Goal: Information Seeking & Learning: Learn about a topic

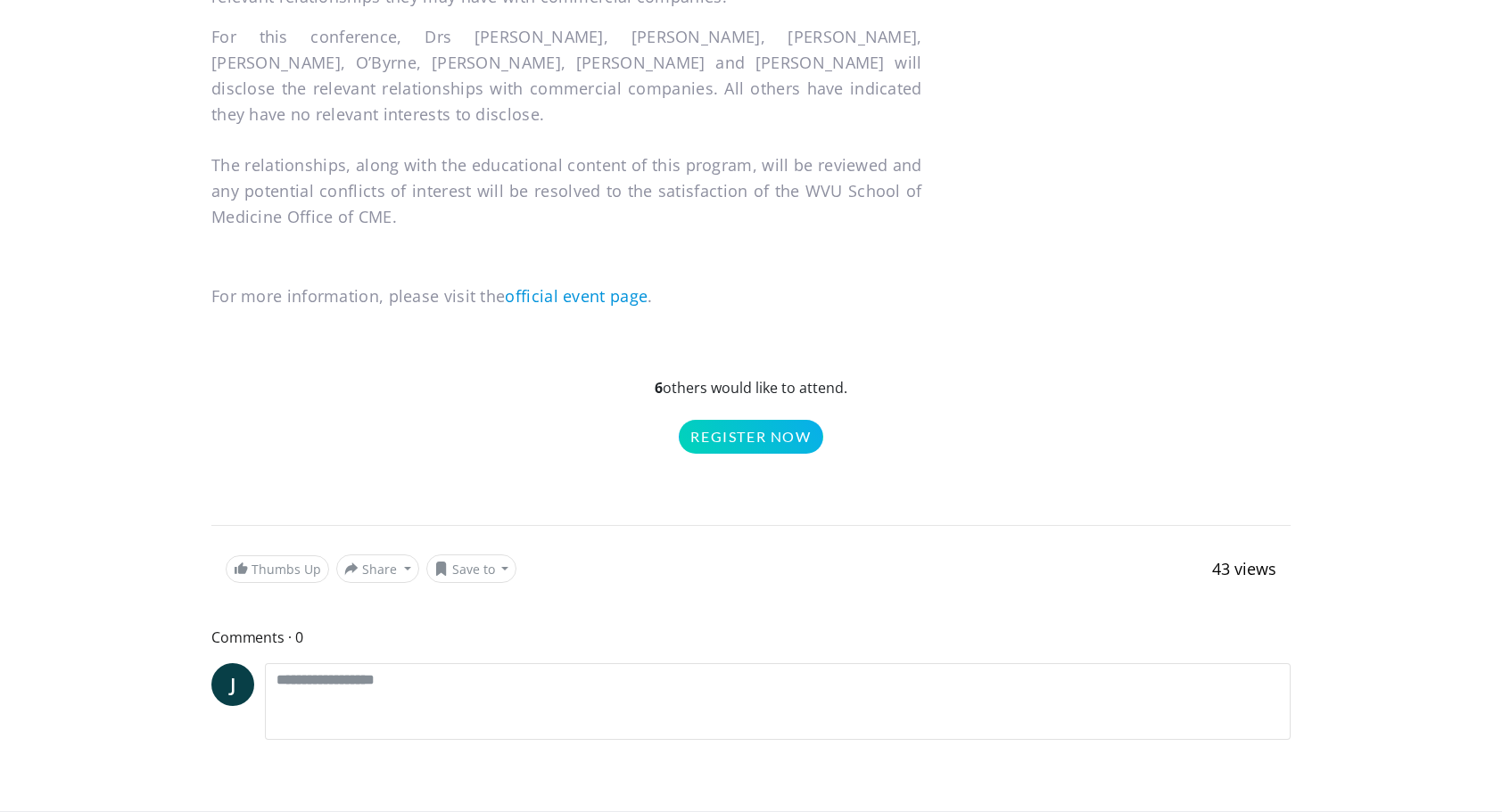
scroll to position [3126, 0]
drag, startPoint x: 656, startPoint y: 243, endPoint x: 863, endPoint y: 259, distance: 207.6
click at [863, 377] on p "6 others would like to attend. Register Now" at bounding box center [751, 415] width 1080 height 77
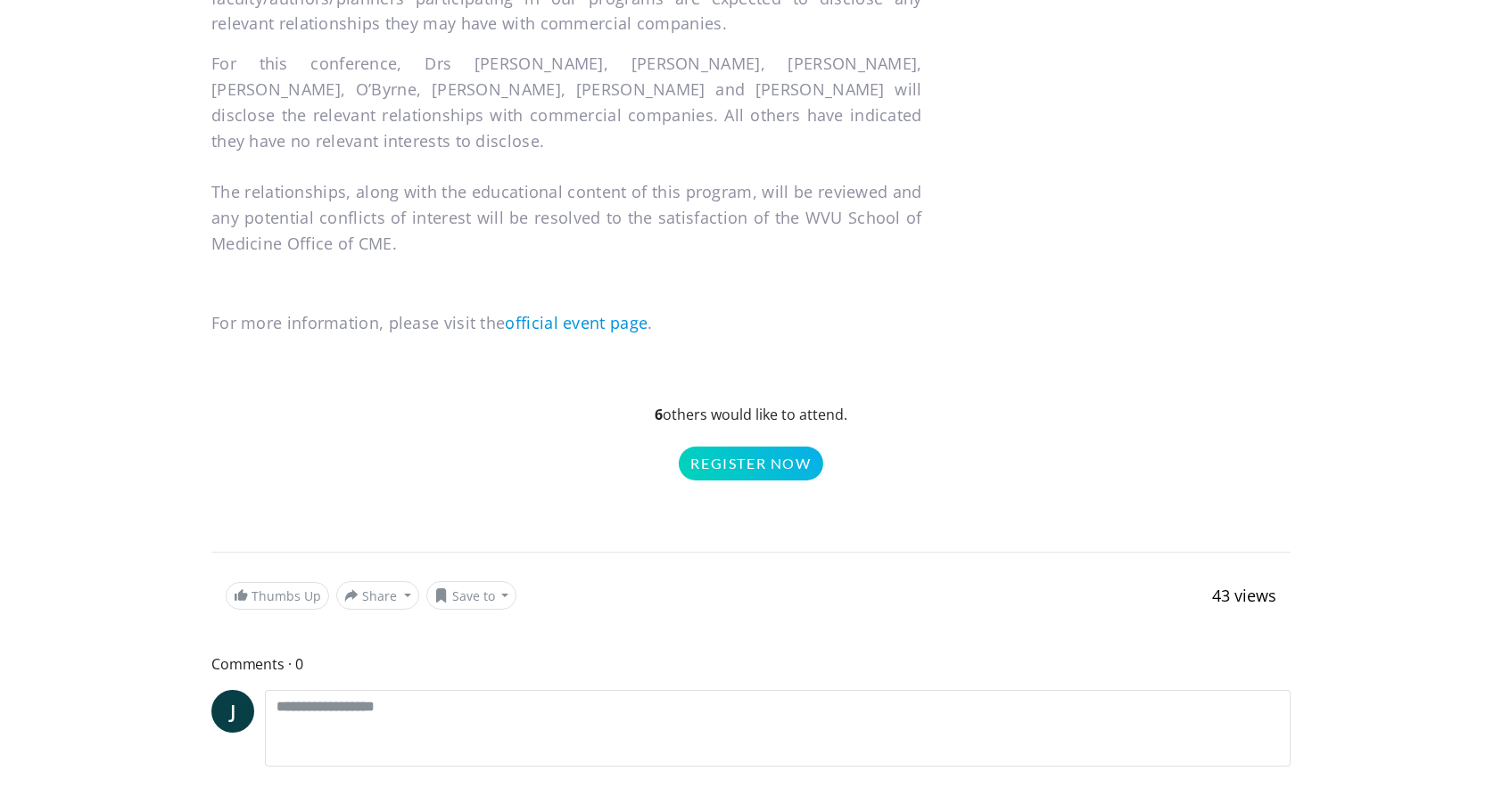
scroll to position [3100, 0]
click at [858, 403] on p "6 others would like to attend. Register Now" at bounding box center [751, 441] width 1080 height 77
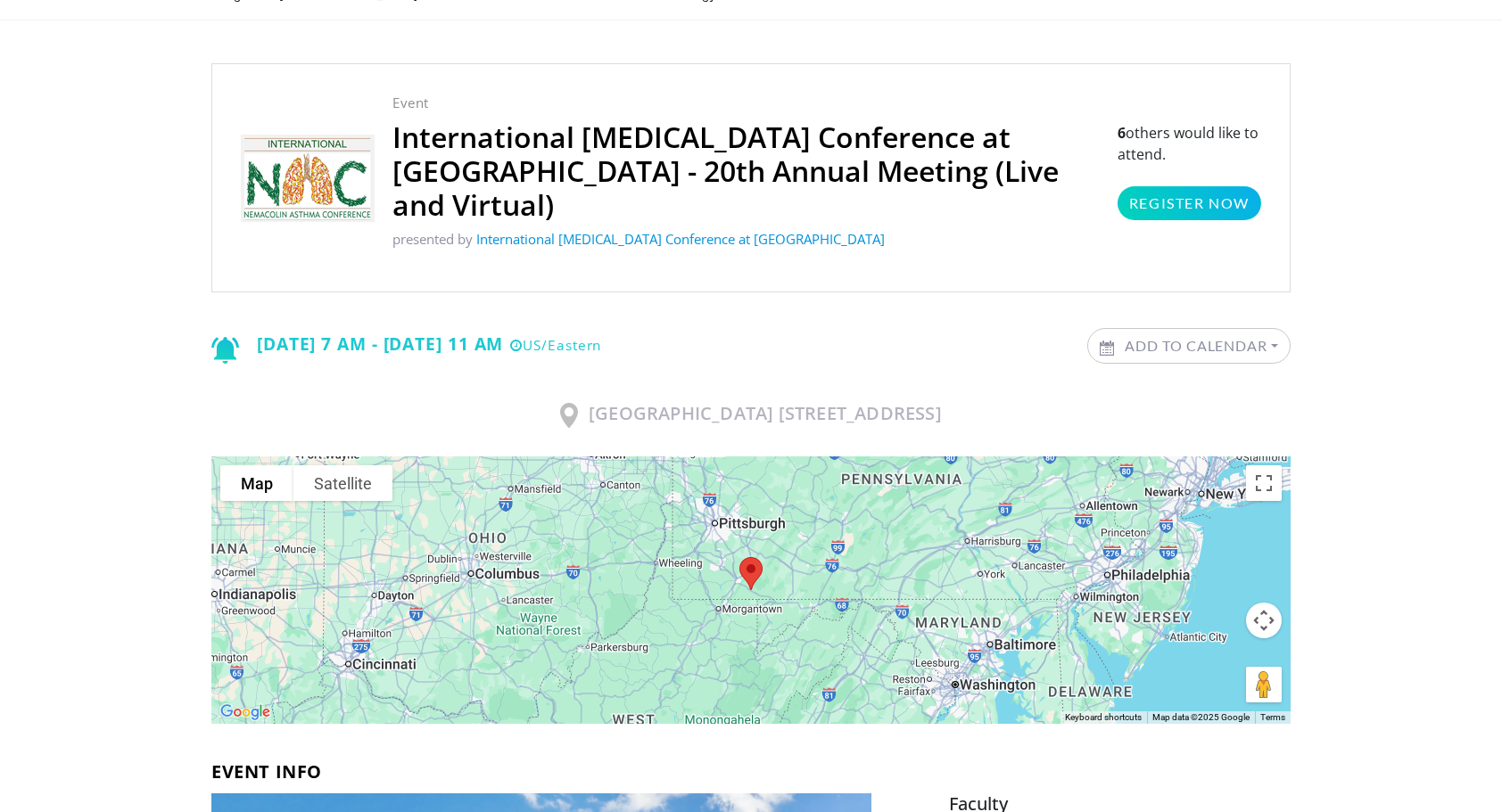
scroll to position [0, 0]
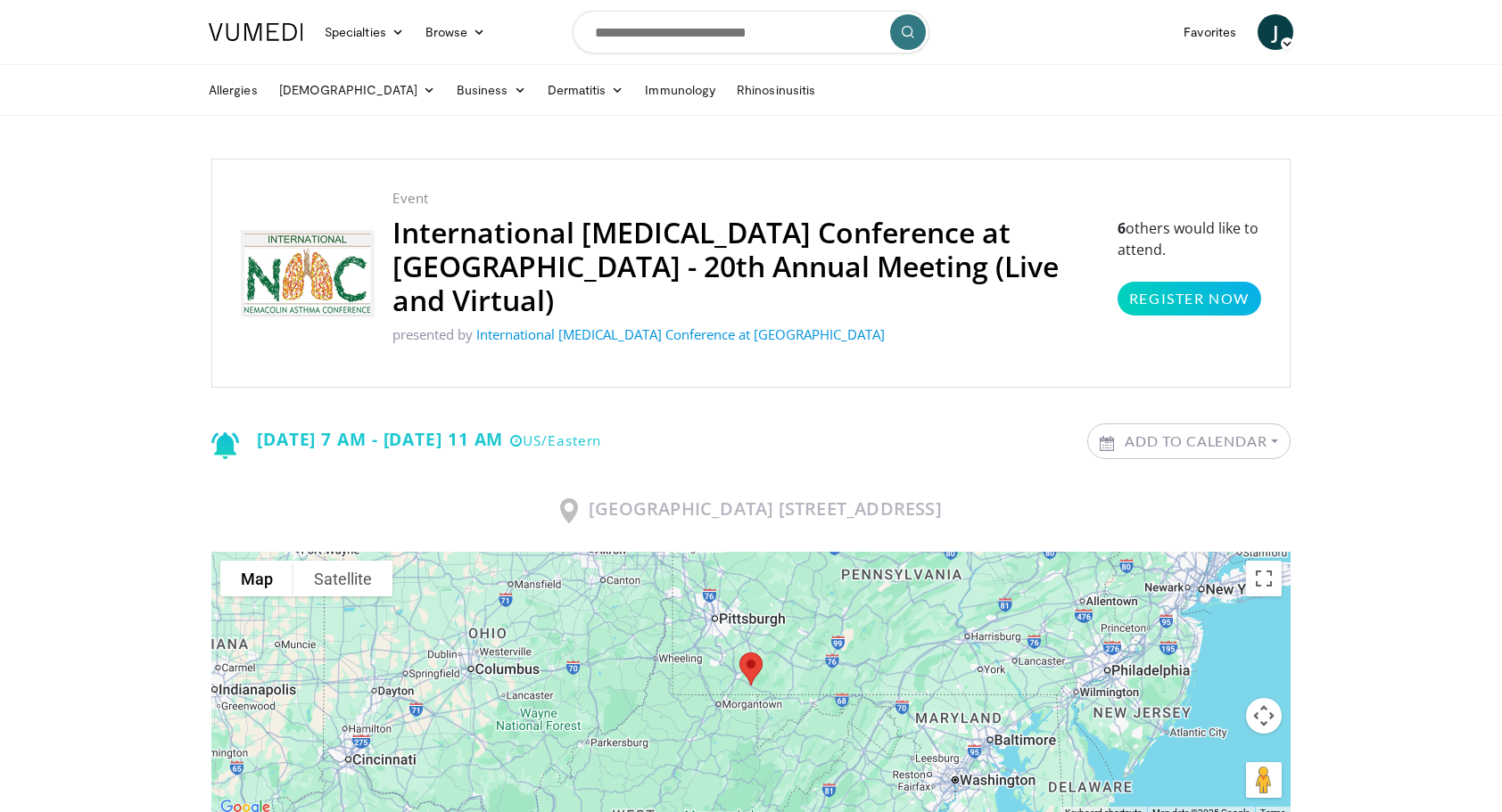
click at [1272, 36] on span "J" at bounding box center [1276, 32] width 36 height 36
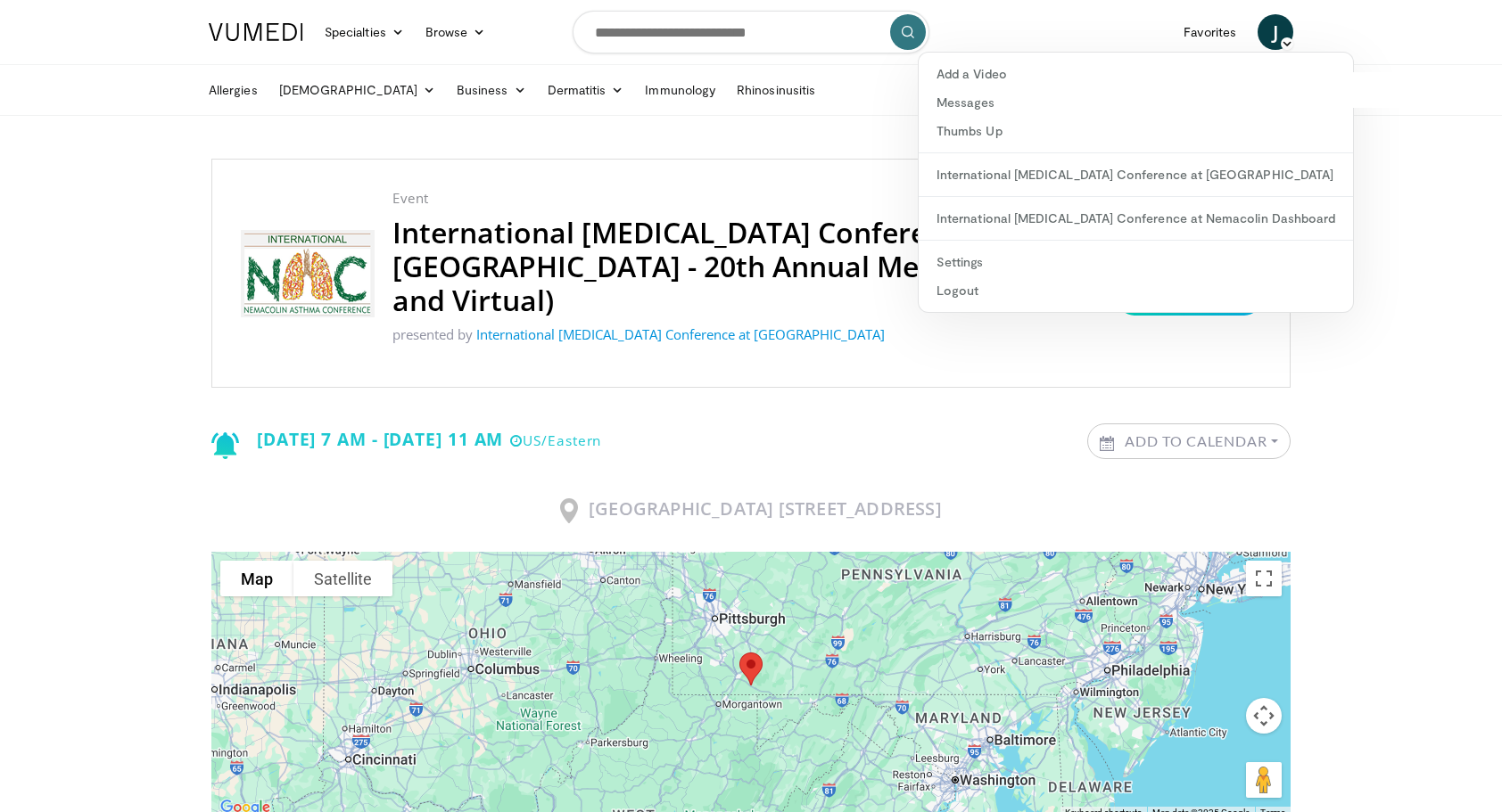
click at [1397, 110] on div "[MEDICAL_DATA] [DEMOGRAPHIC_DATA] [MEDICAL_DATA] Business Finance & Taxes Healt…" at bounding box center [751, 89] width 1502 height 51
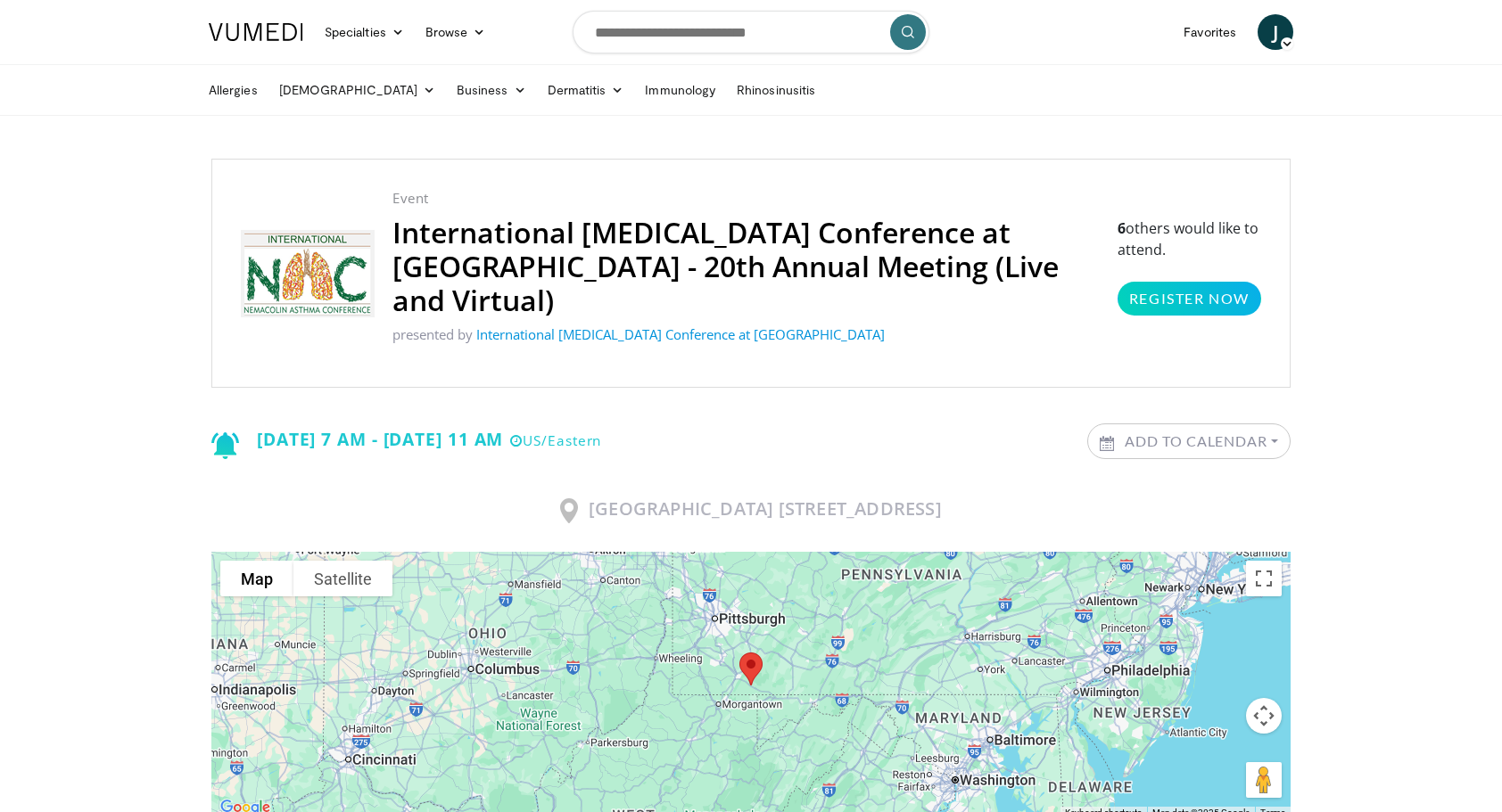
click at [546, 326] on link "International [MEDICAL_DATA] Conference at [GEOGRAPHIC_DATA]" at bounding box center [681, 335] width 409 height 18
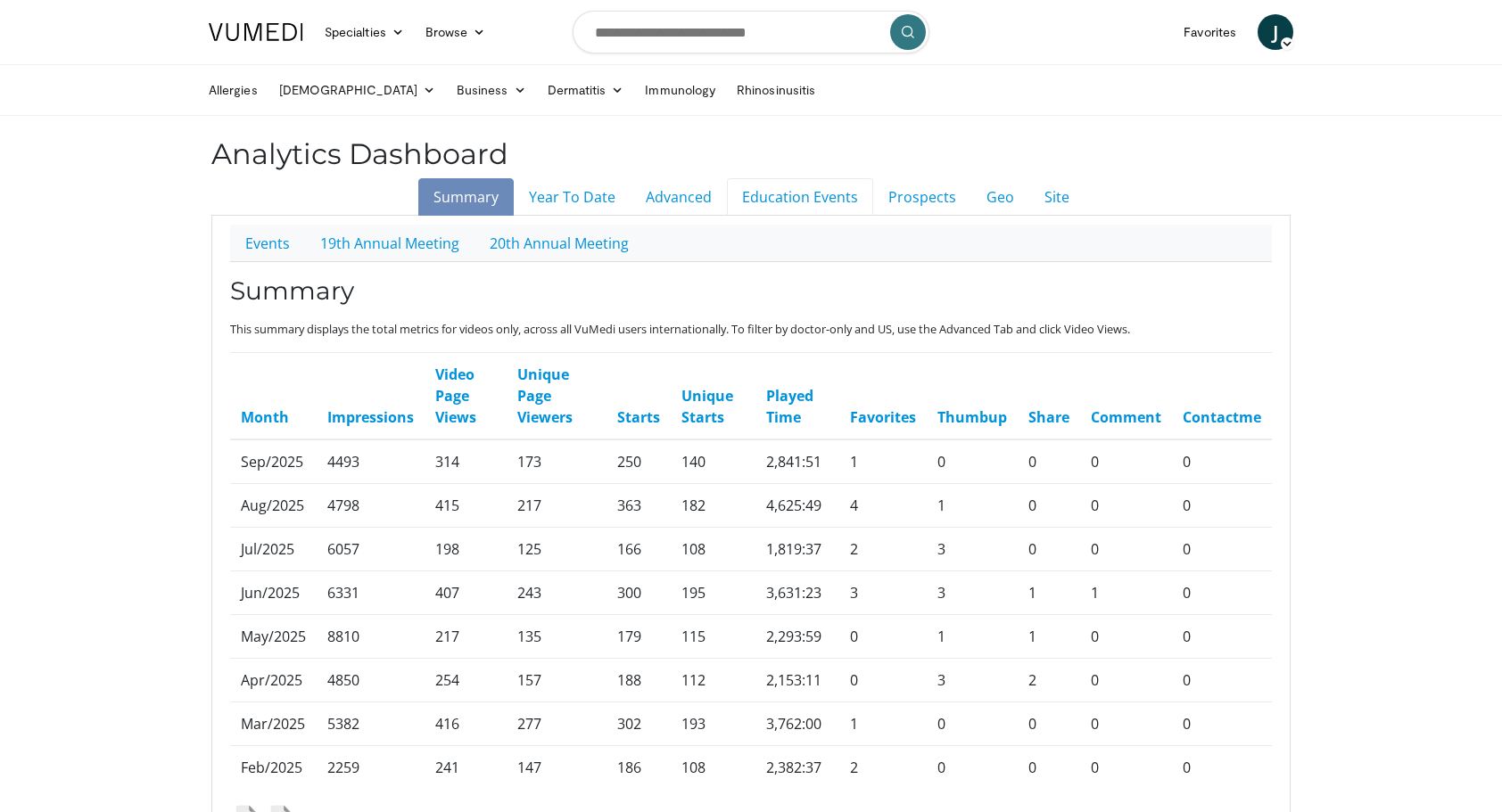
click at [790, 207] on link "Education Events" at bounding box center [800, 197] width 146 height 38
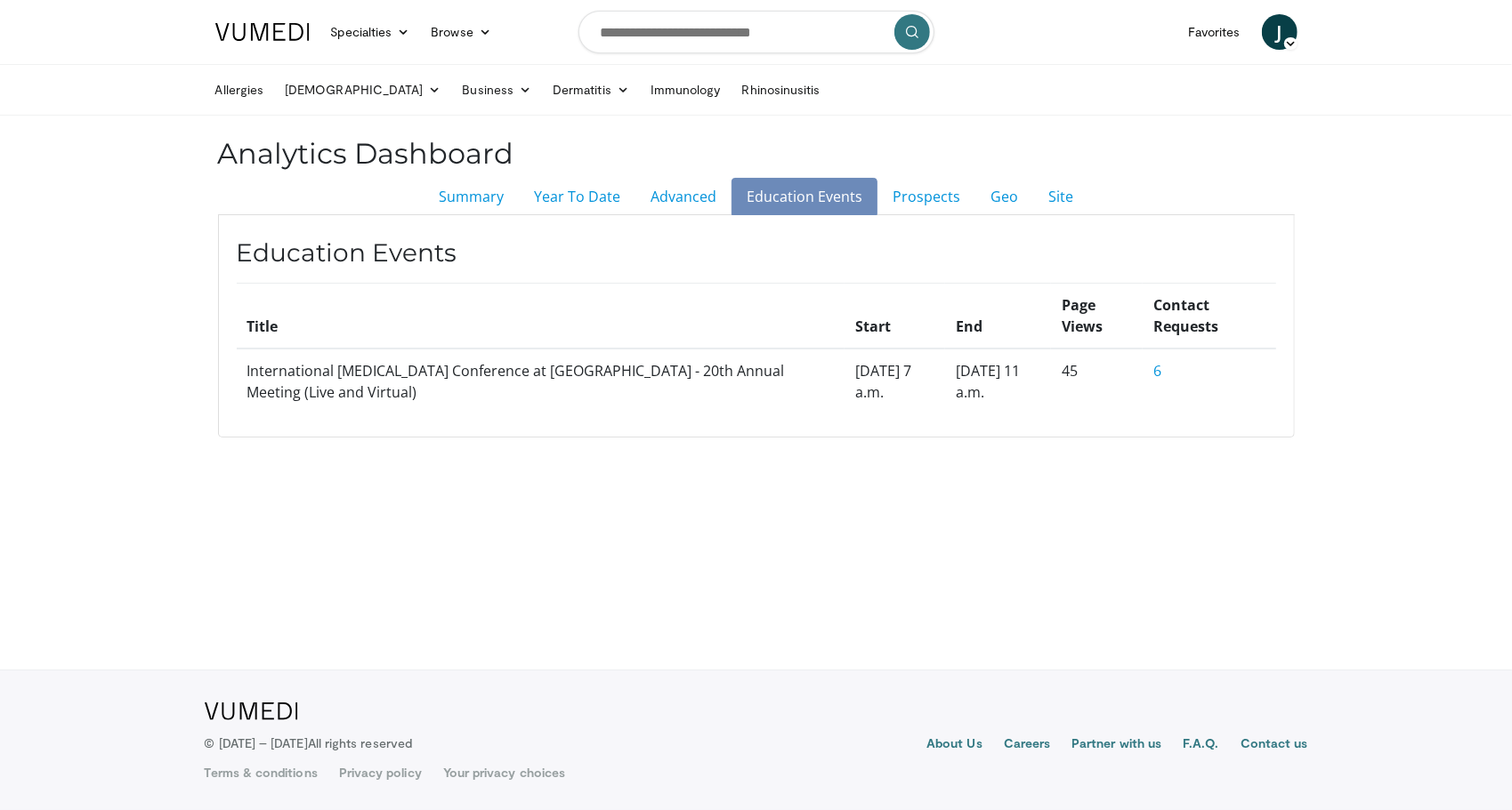
click at [1159, 363] on td "6" at bounding box center [1209, 381] width 133 height 65
click at [1155, 368] on link "6" at bounding box center [1157, 371] width 8 height 20
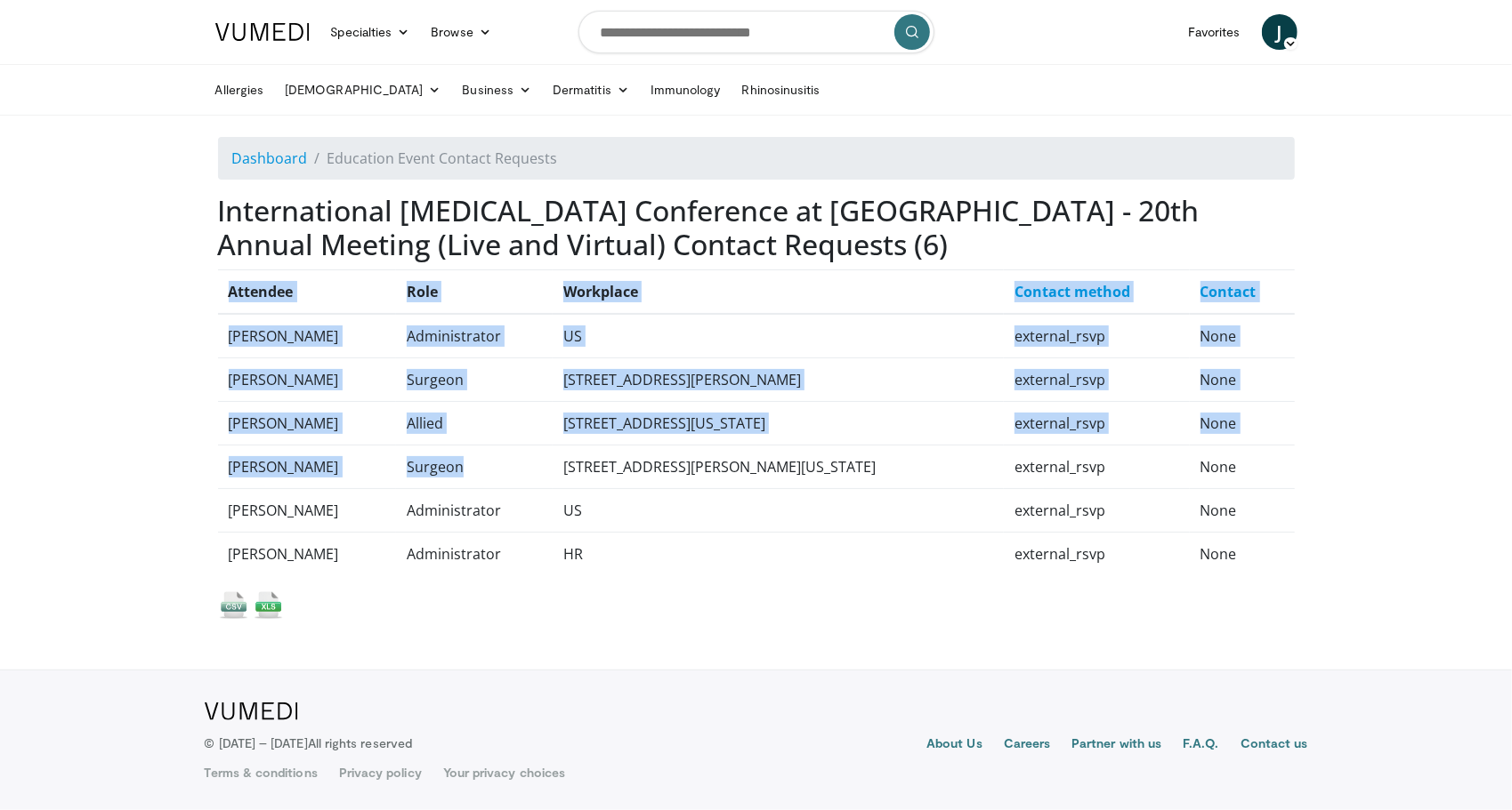
drag, startPoint x: 464, startPoint y: 473, endPoint x: 205, endPoint y: 399, distance: 269.4
click at [205, 399] on div "International [MEDICAL_DATA] Conference at [GEOGRAPHIC_DATA] - 20th Annual Meet…" at bounding box center [756, 407] width 1103 height 427
drag, startPoint x: 205, startPoint y: 399, endPoint x: 338, endPoint y: 364, distance: 137.5
click at [338, 364] on td "[PERSON_NAME]" at bounding box center [307, 379] width 178 height 44
click at [332, 381] on td "Victor Herry" at bounding box center [307, 379] width 178 height 44
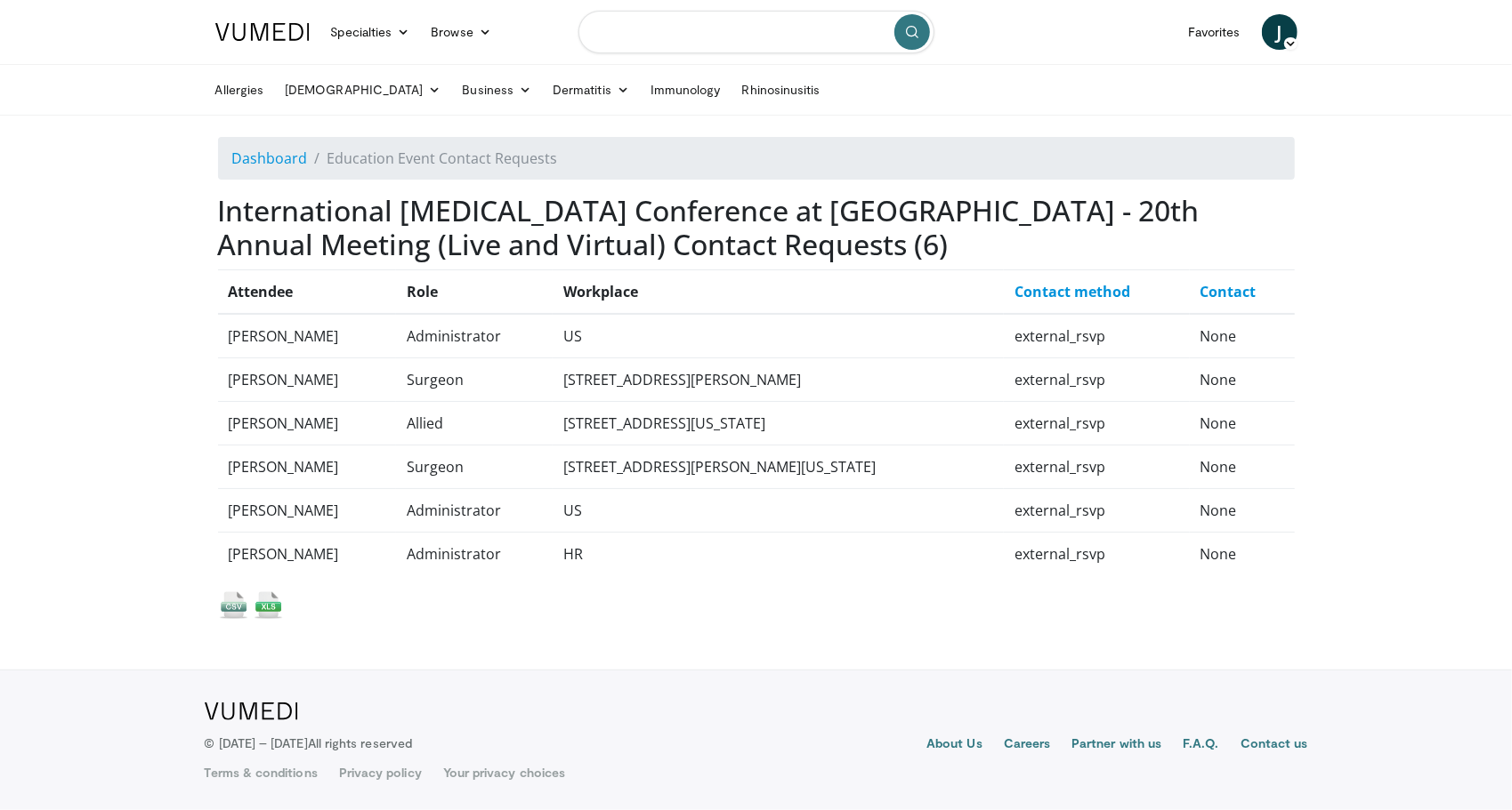
click at [672, 29] on input "Search topics, interventions" at bounding box center [756, 32] width 356 height 43
click at [1274, 35] on span "J" at bounding box center [1280, 32] width 36 height 36
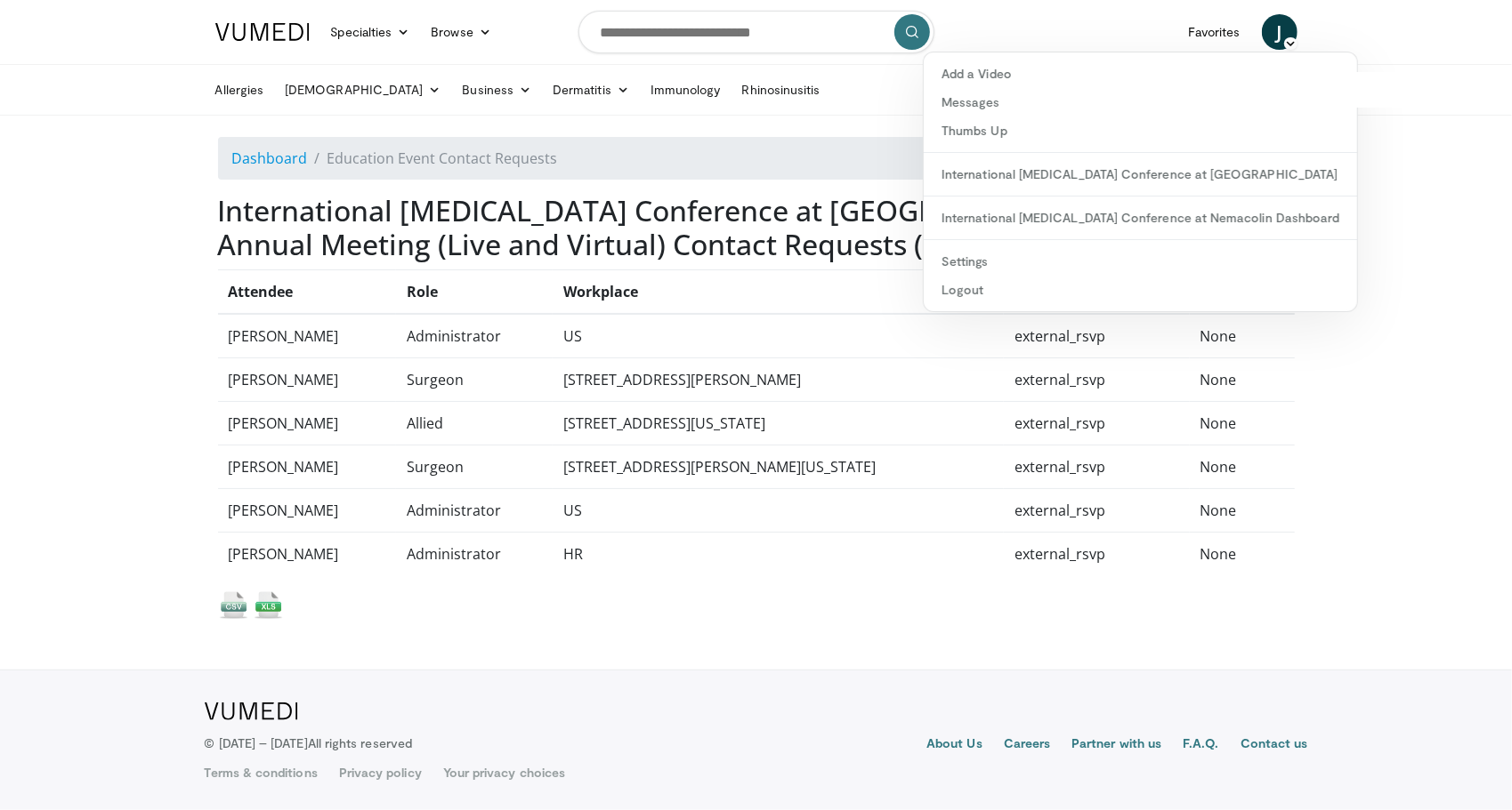
click at [1374, 119] on body "Specialties Adult & Family Medicine Allergy, Asthma, Immunology Anesthesiology …" at bounding box center [756, 405] width 1512 height 810
